Goal: Task Accomplishment & Management: Use online tool/utility

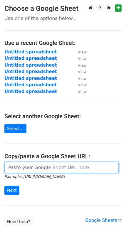
click at [20, 164] on input "url" at bounding box center [61, 167] width 114 height 11
paste input "https://docs.google.com/spreadsheets/d/1mpWM0AF9M5tgdywby2Xan2rFhxbX6jwuncoBgKX…"
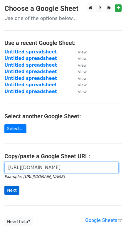
type input "https://docs.google.com/spreadsheets/d/1mpWM0AF9M5tgdywby2Xan2rFhxbX6jwuncoBgKX…"
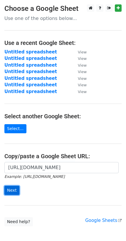
click at [8, 186] on input "Next" at bounding box center [11, 189] width 15 height 9
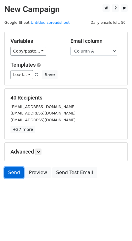
click at [8, 167] on link "Send" at bounding box center [13, 172] width 19 height 11
